Goal: Task Accomplishment & Management: Manage account settings

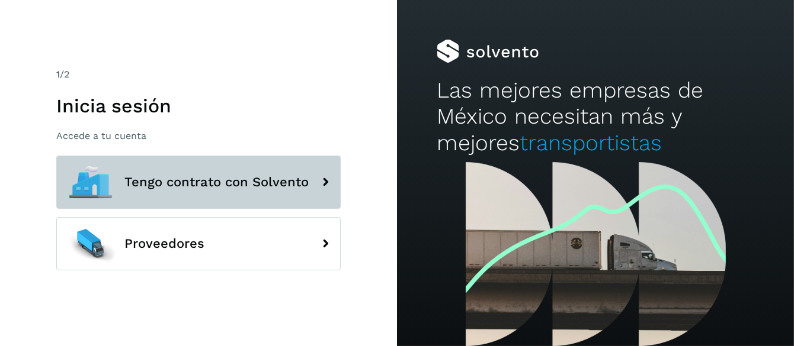
click at [166, 184] on span "Tengo contrato con Solvento" at bounding box center [216, 182] width 184 height 14
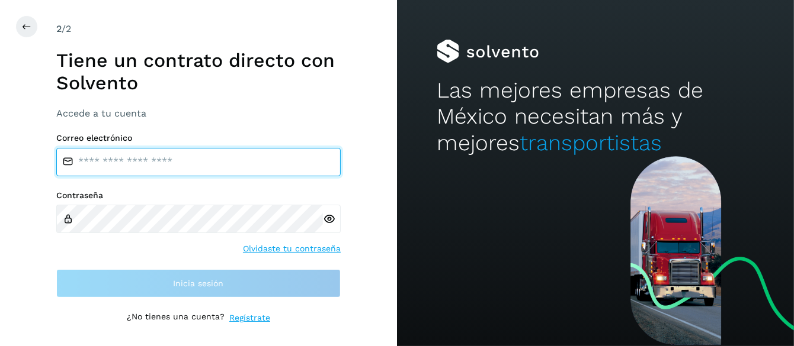
click at [127, 163] on input "email" at bounding box center [198, 162] width 284 height 28
type input "**********"
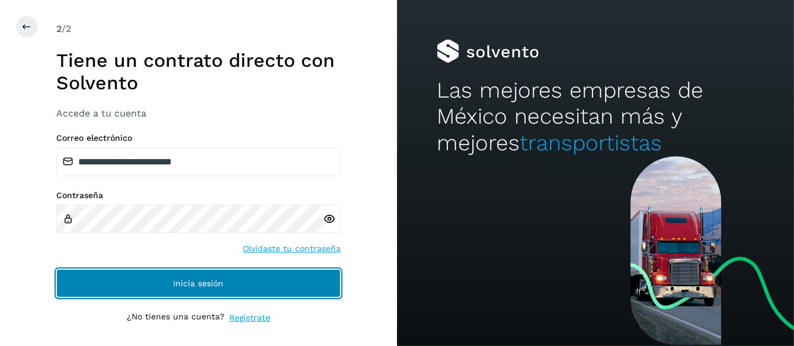
click at [210, 282] on span "Inicia sesión" at bounding box center [199, 284] width 50 height 8
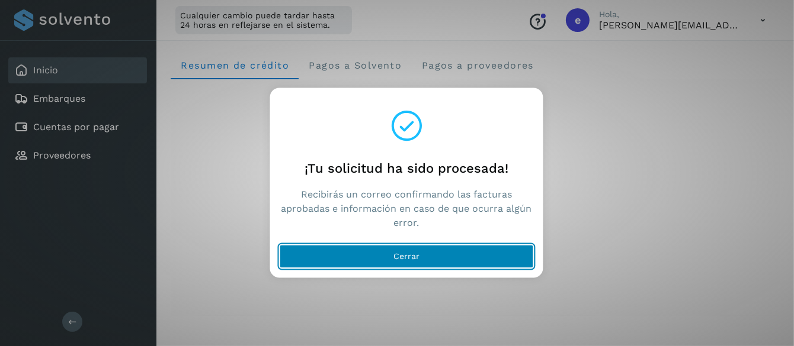
click at [403, 259] on span "Cerrar" at bounding box center [406, 256] width 26 height 8
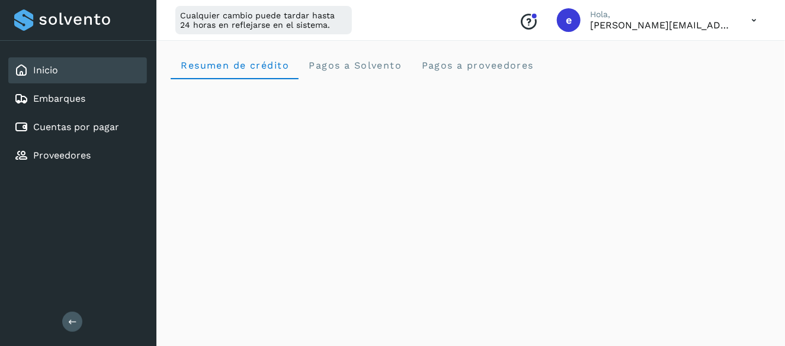
click at [754, 24] on icon at bounding box center [753, 20] width 24 height 24
click at [692, 74] on div "Cerrar sesión" at bounding box center [694, 76] width 141 height 23
